Goal: Task Accomplishment & Management: Manage account settings

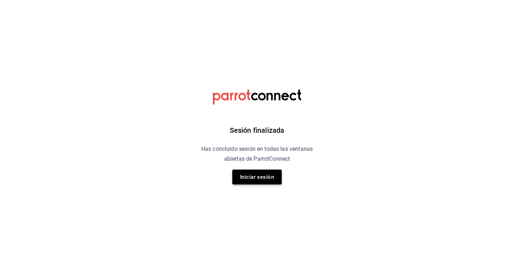
click at [256, 178] on button "Iniciar sesión" at bounding box center [257, 176] width 49 height 15
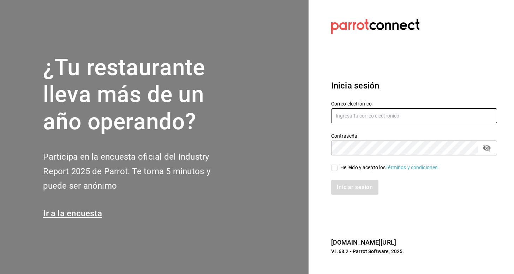
type input "[EMAIL_ADDRESS][DOMAIN_NAME]"
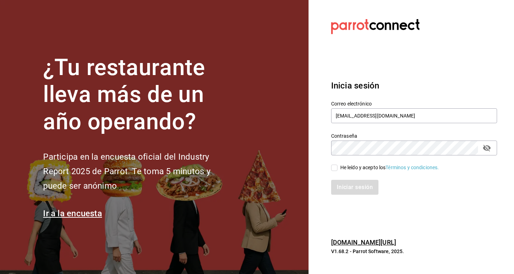
click at [353, 169] on div "He leído y acepto los Términos y condiciones." at bounding box center [390, 167] width 99 height 7
click at [338, 169] on input "He leído y acepto los Términos y condiciones." at bounding box center [334, 167] width 6 height 6
checkbox input "true"
click at [353, 191] on button "Iniciar sesión" at bounding box center [355, 187] width 48 height 15
